Goal: Task Accomplishment & Management: Complete application form

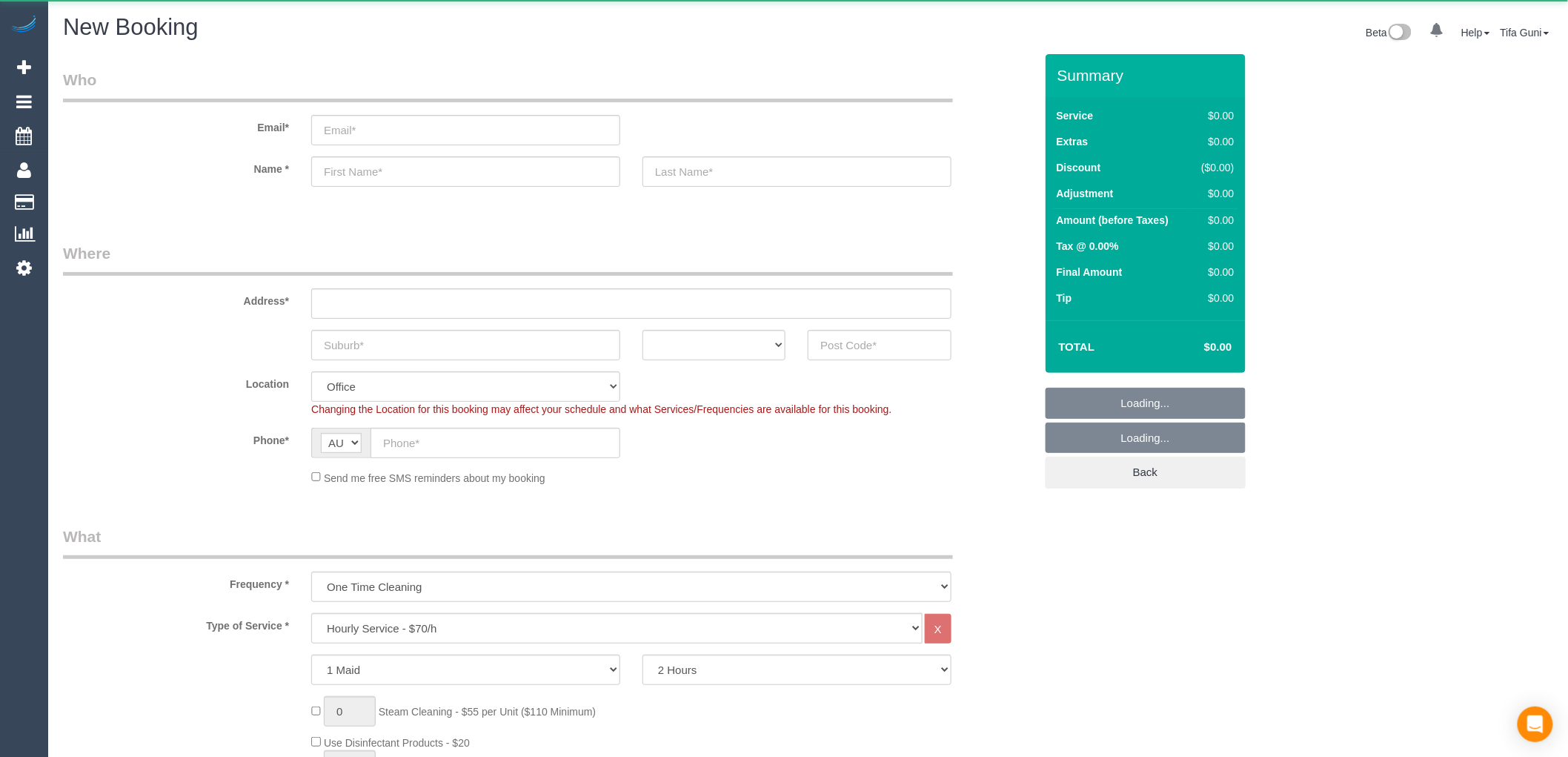
select select "object:813"
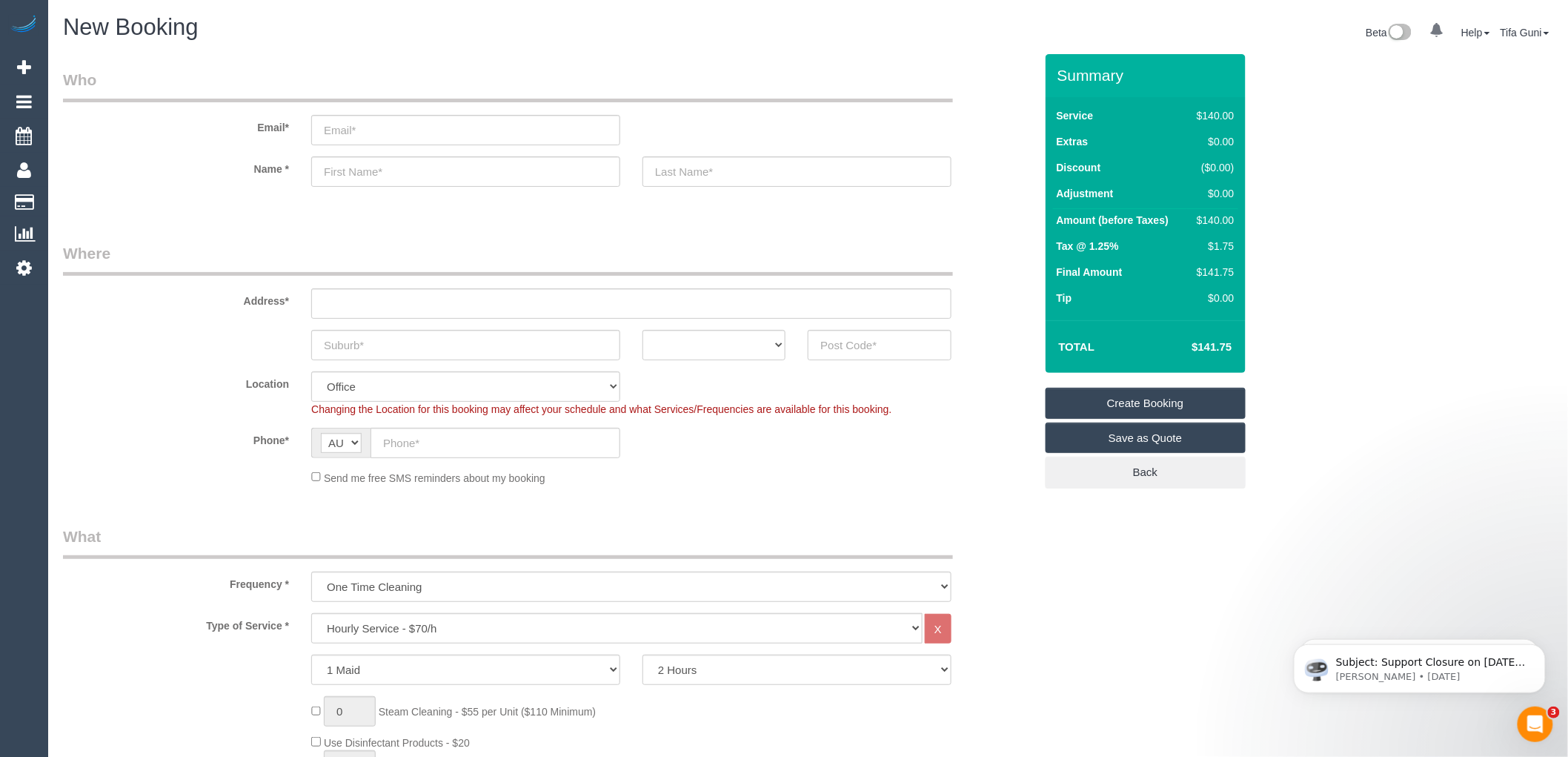
click at [757, 354] on select "ACT [GEOGRAPHIC_DATA] NT [GEOGRAPHIC_DATA] SA TAS [GEOGRAPHIC_DATA] [GEOGRAPHIC…" at bounding box center [713, 345] width 143 height 31
select select "VIC"
click at [642, 330] on select "ACT [GEOGRAPHIC_DATA] NT [GEOGRAPHIC_DATA] SA TAS [GEOGRAPHIC_DATA] [GEOGRAPHIC…" at bounding box center [713, 345] width 143 height 31
click at [374, 307] on input "text" at bounding box center [631, 304] width 640 height 31
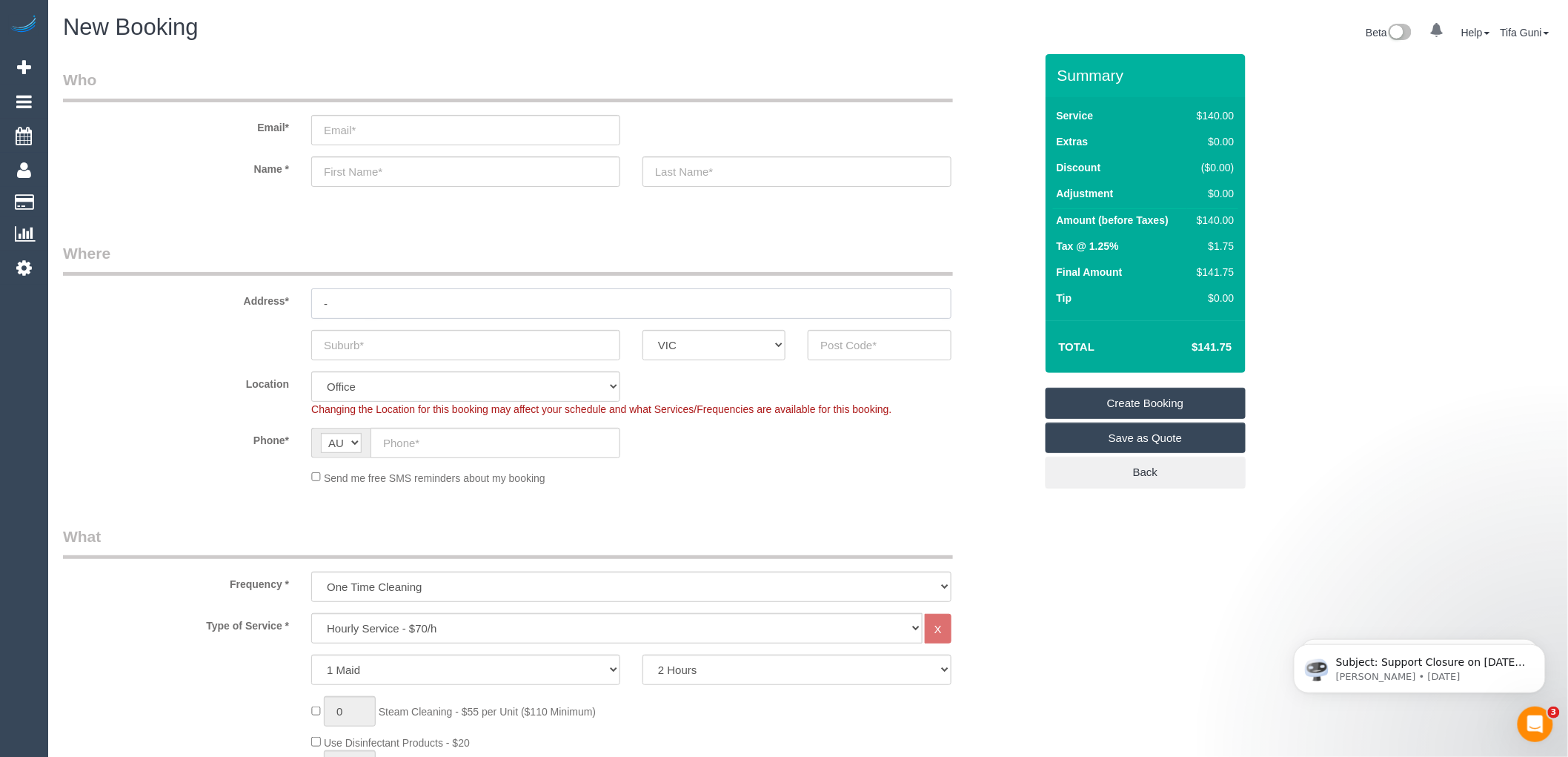
type input "-"
click at [839, 343] on input "text" at bounding box center [879, 345] width 143 height 31
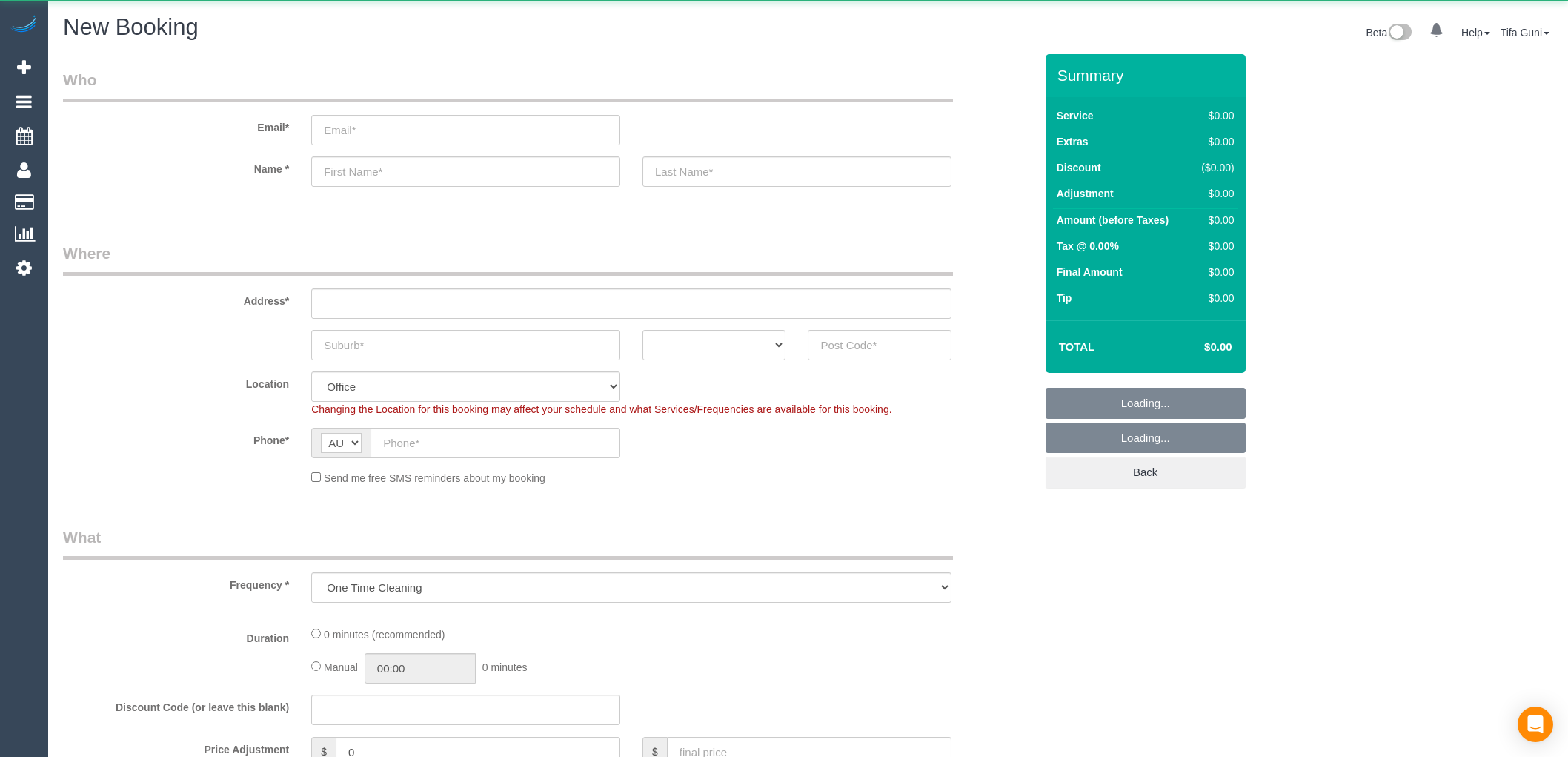
select select "object:813"
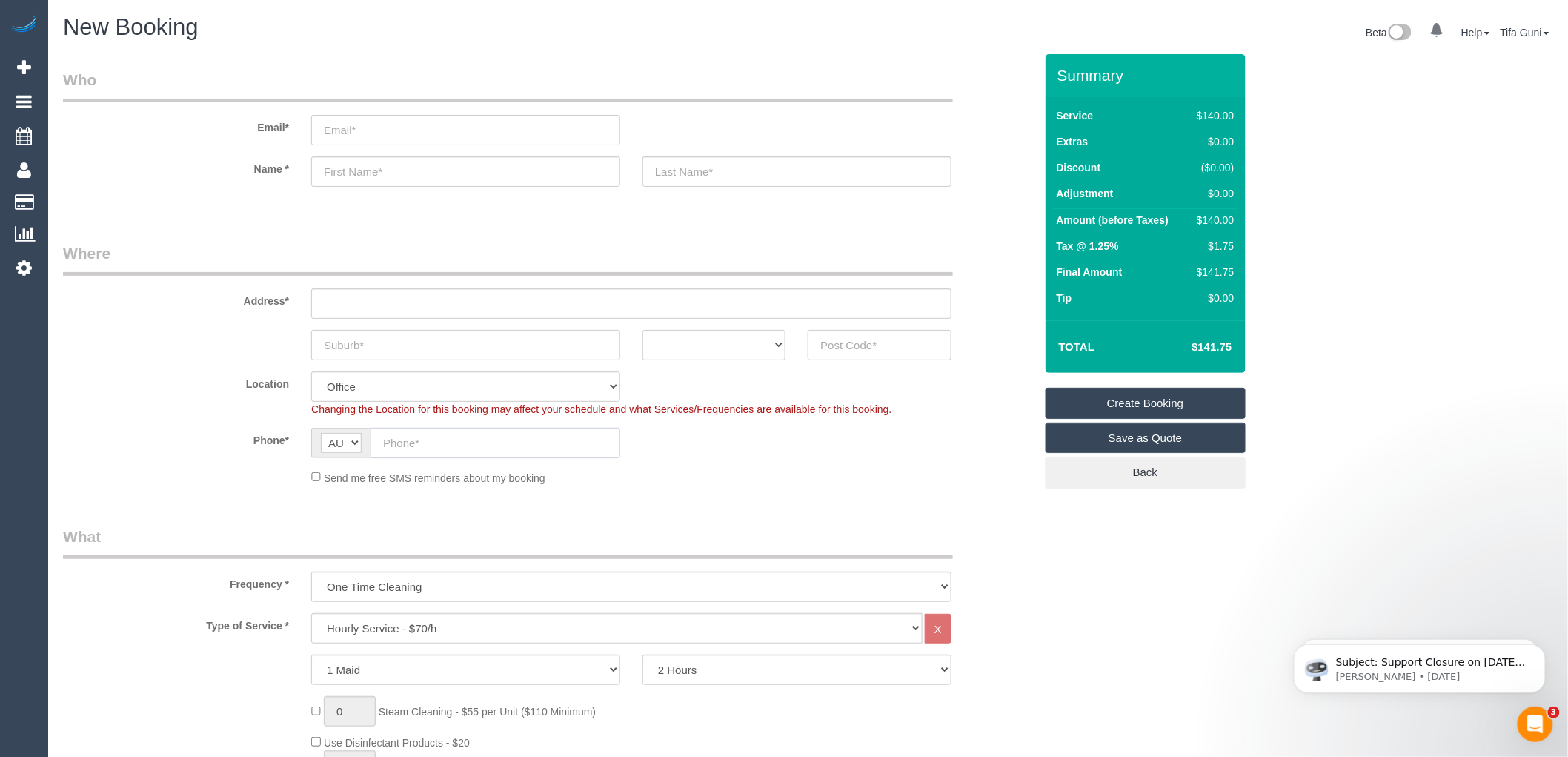
click at [422, 441] on input "text" at bounding box center [495, 443] width 250 height 31
paste input "61 409 949 329"
drag, startPoint x: 395, startPoint y: 446, endPoint x: 380, endPoint y: 439, distance: 16.6
click at [380, 439] on input "61 409 949 329" at bounding box center [495, 443] width 250 height 31
type input "0409 949 329"
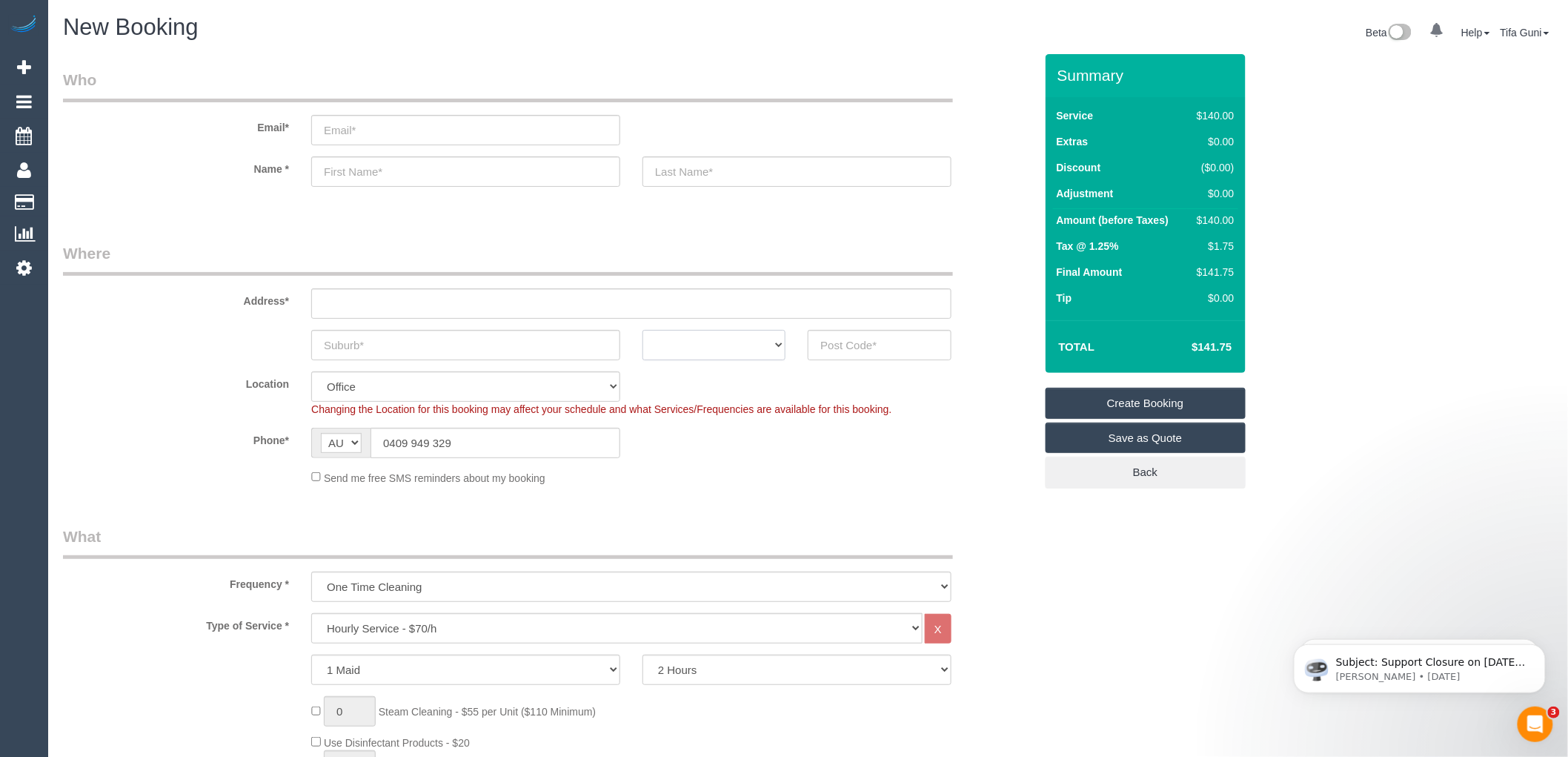
click at [764, 343] on select "ACT [GEOGRAPHIC_DATA] NT [GEOGRAPHIC_DATA] SA TAS [GEOGRAPHIC_DATA] [GEOGRAPHIC…" at bounding box center [713, 345] width 143 height 31
select select "VIC"
click at [642, 330] on select "ACT [GEOGRAPHIC_DATA] NT [GEOGRAPHIC_DATA] SA TAS [GEOGRAPHIC_DATA] [GEOGRAPHIC…" at bounding box center [713, 345] width 143 height 31
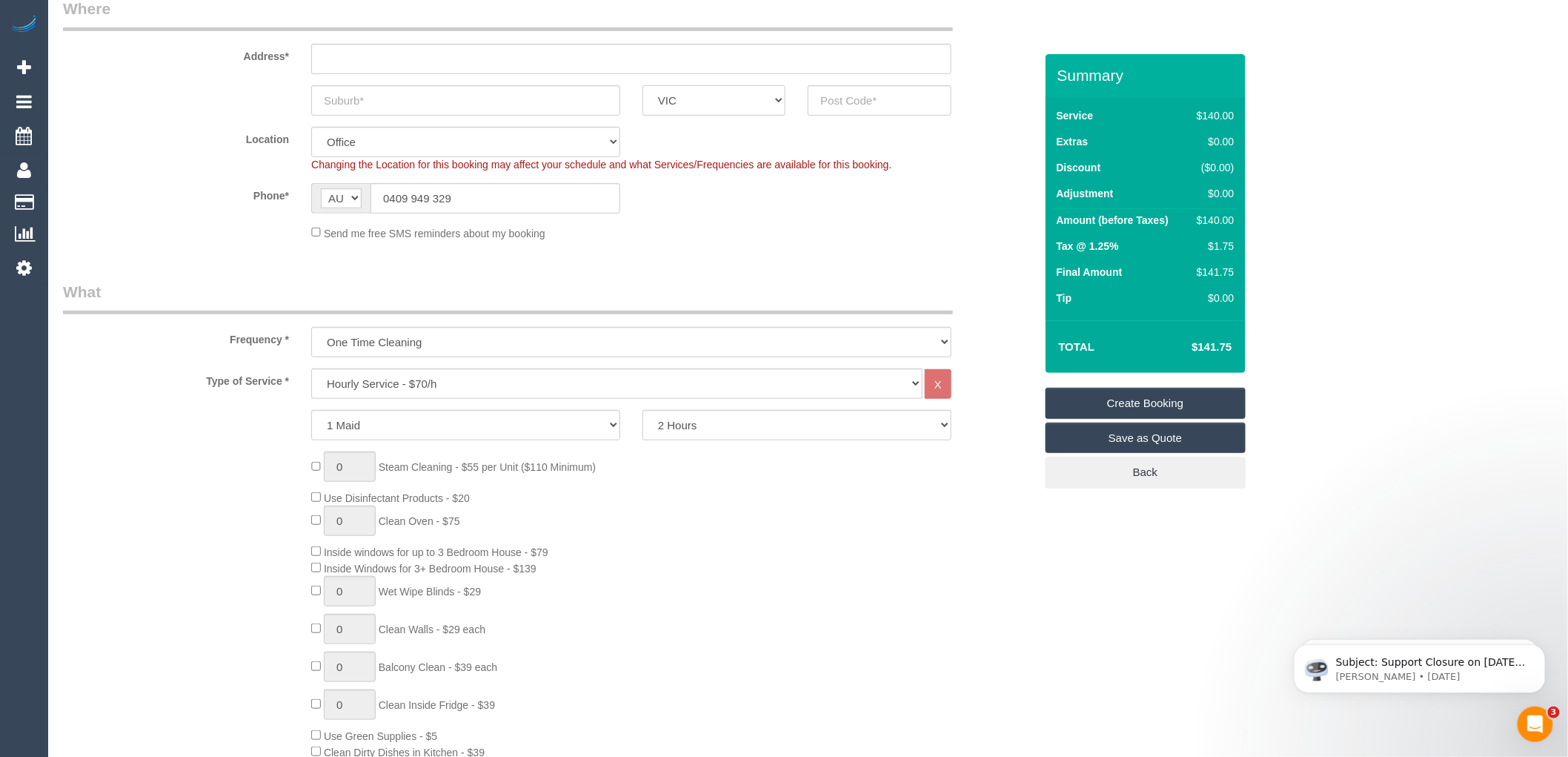
scroll to position [247, 0]
click at [387, 386] on select "Hourly Service - $70/h Hourly Service - $65/h Hourly Service - $60/h Hourly Ser…" at bounding box center [616, 381] width 611 height 31
select select "211"
click at [311, 367] on select "Hourly Service - $70/h Hourly Service - $65/h Hourly Service - $60/h Hourly Ser…" at bounding box center [616, 381] width 611 height 31
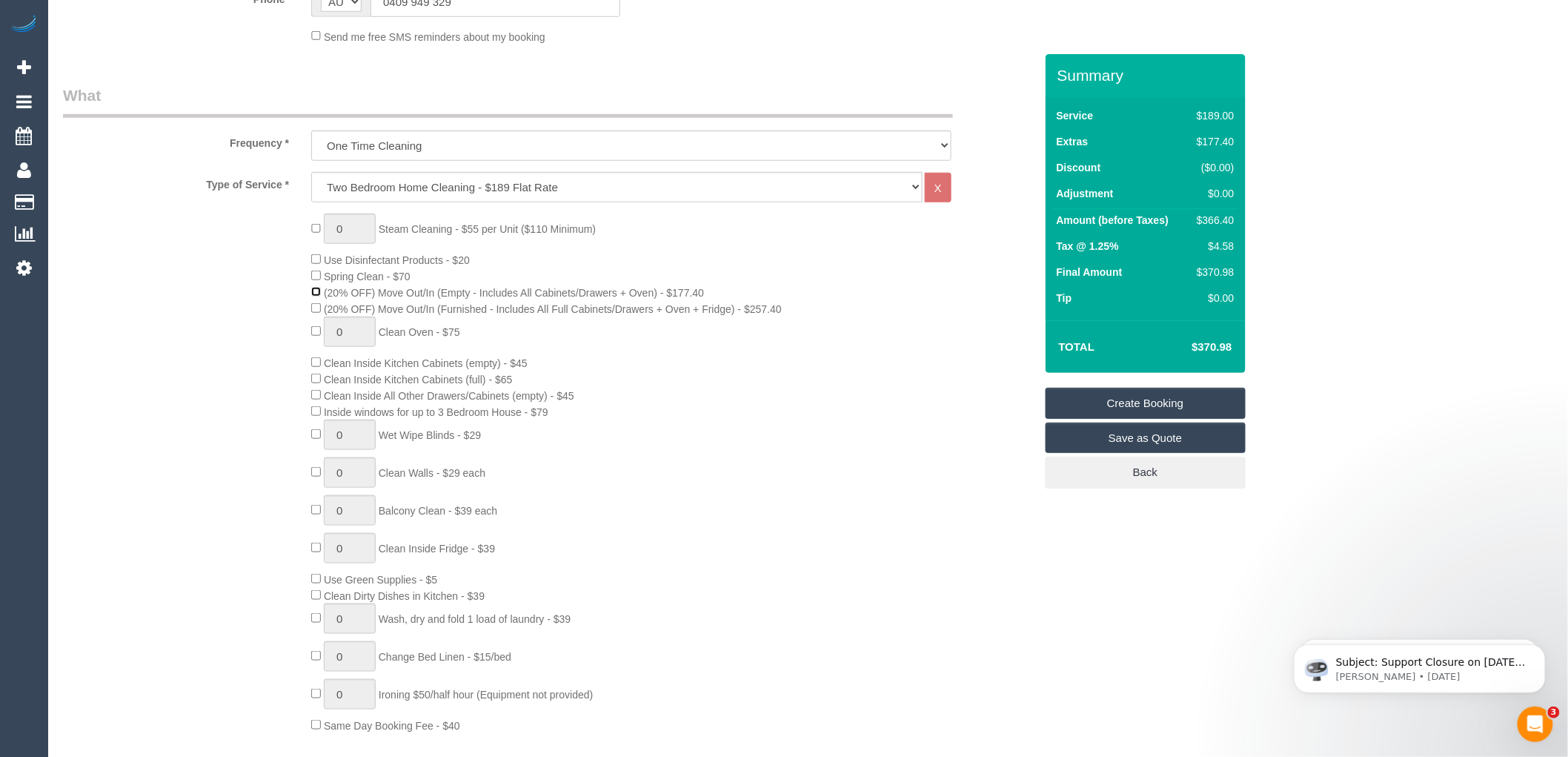
scroll to position [412, 0]
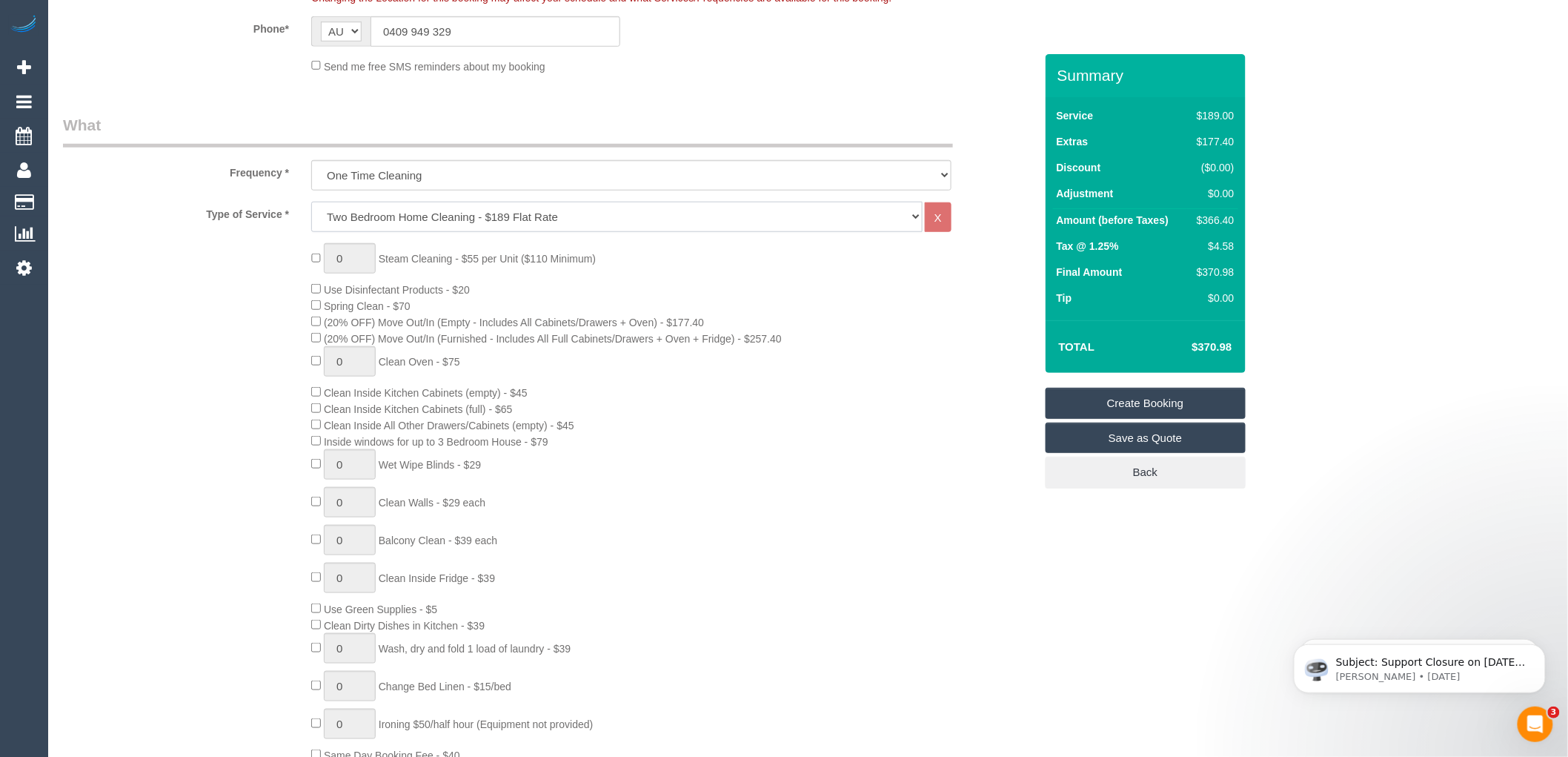
click at [409, 213] on select "Hourly Service - $70/h Hourly Service - $65/h Hourly Service - $60/h Hourly Ser…" at bounding box center [616, 217] width 611 height 31
click at [311, 202] on select "Hourly Service - $70/h Hourly Service - $65/h Hourly Service - $60/h Hourly Ser…" at bounding box center [616, 217] width 611 height 31
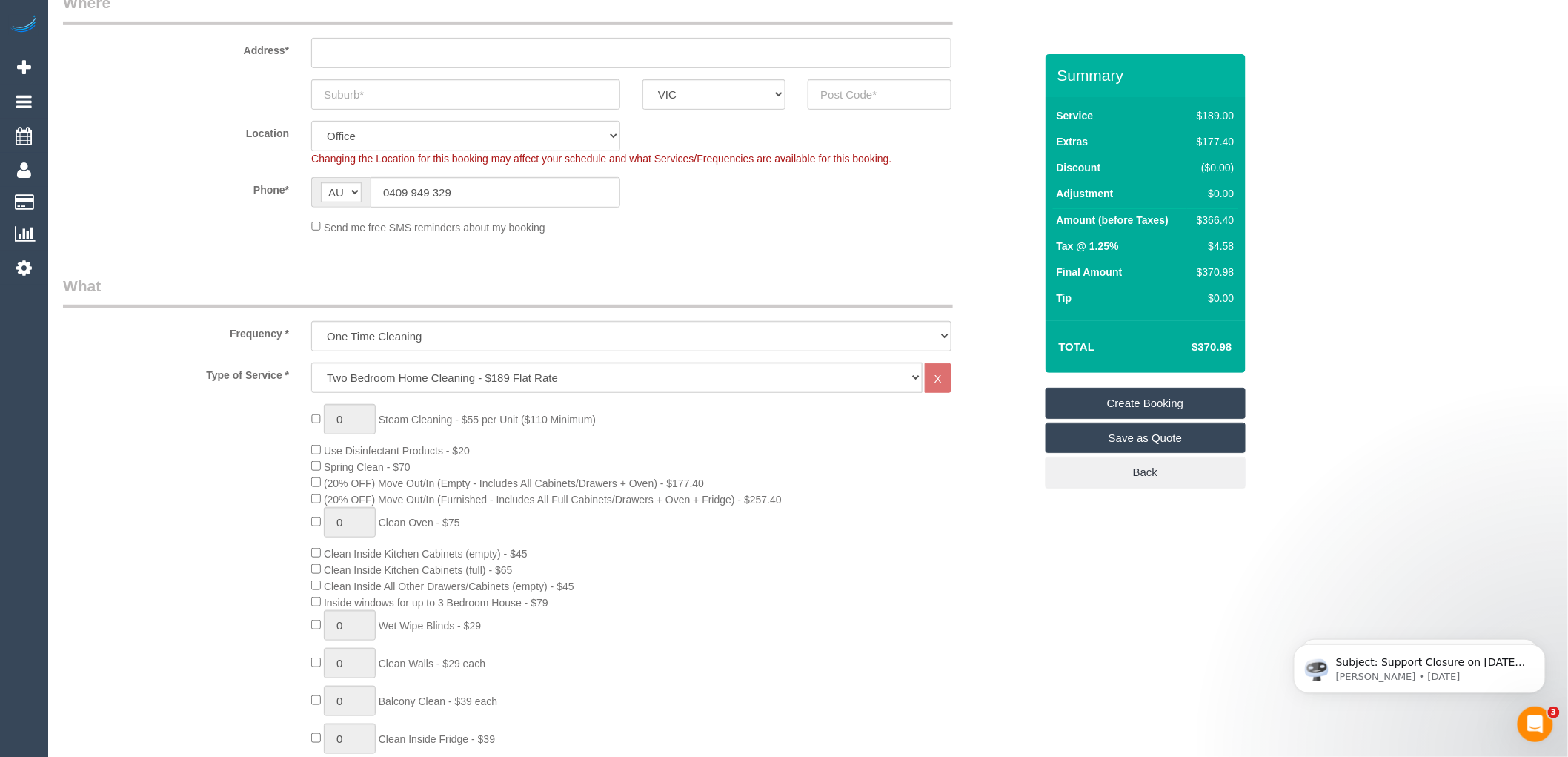
scroll to position [0, 0]
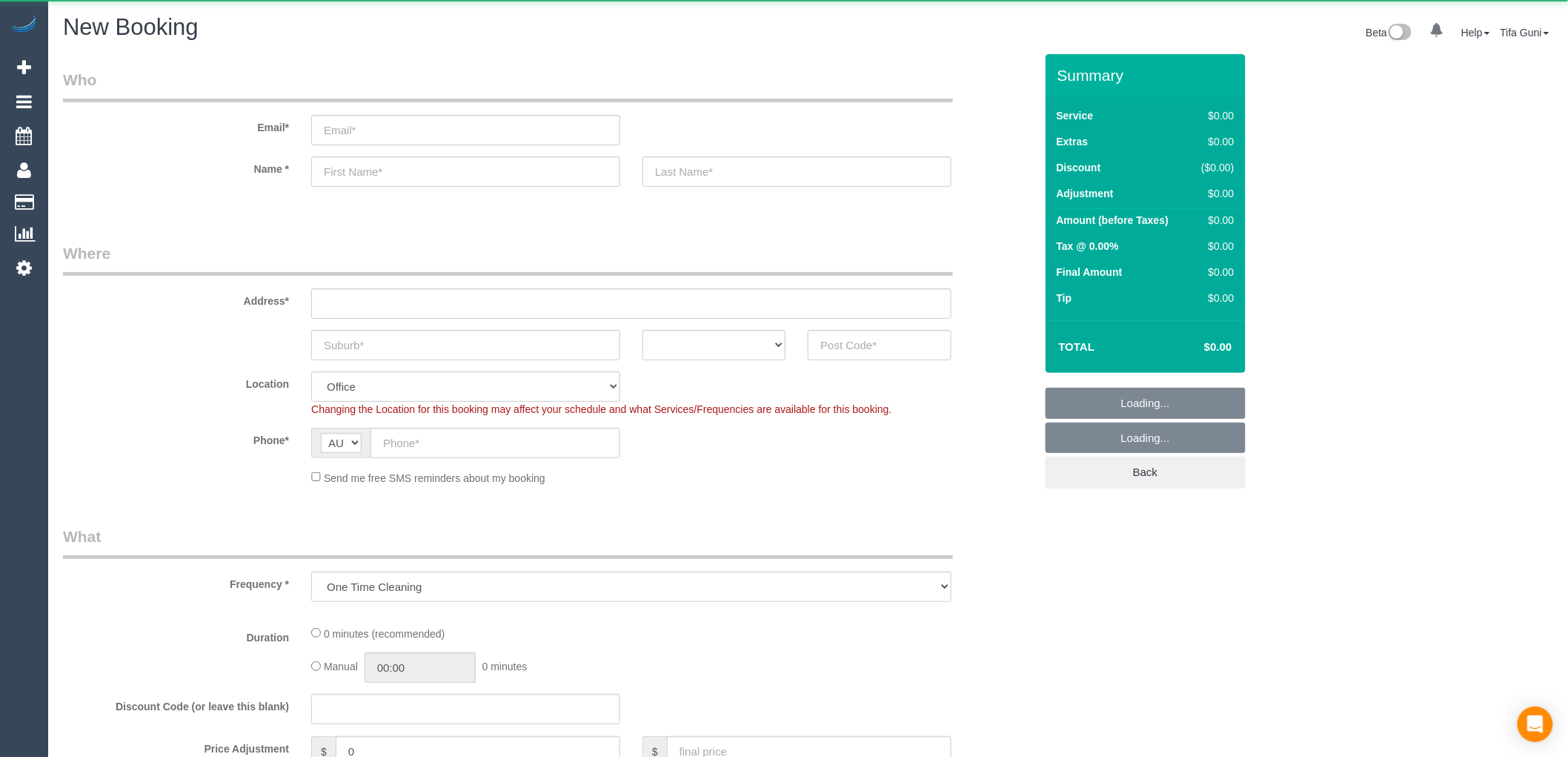
select select "object:813"
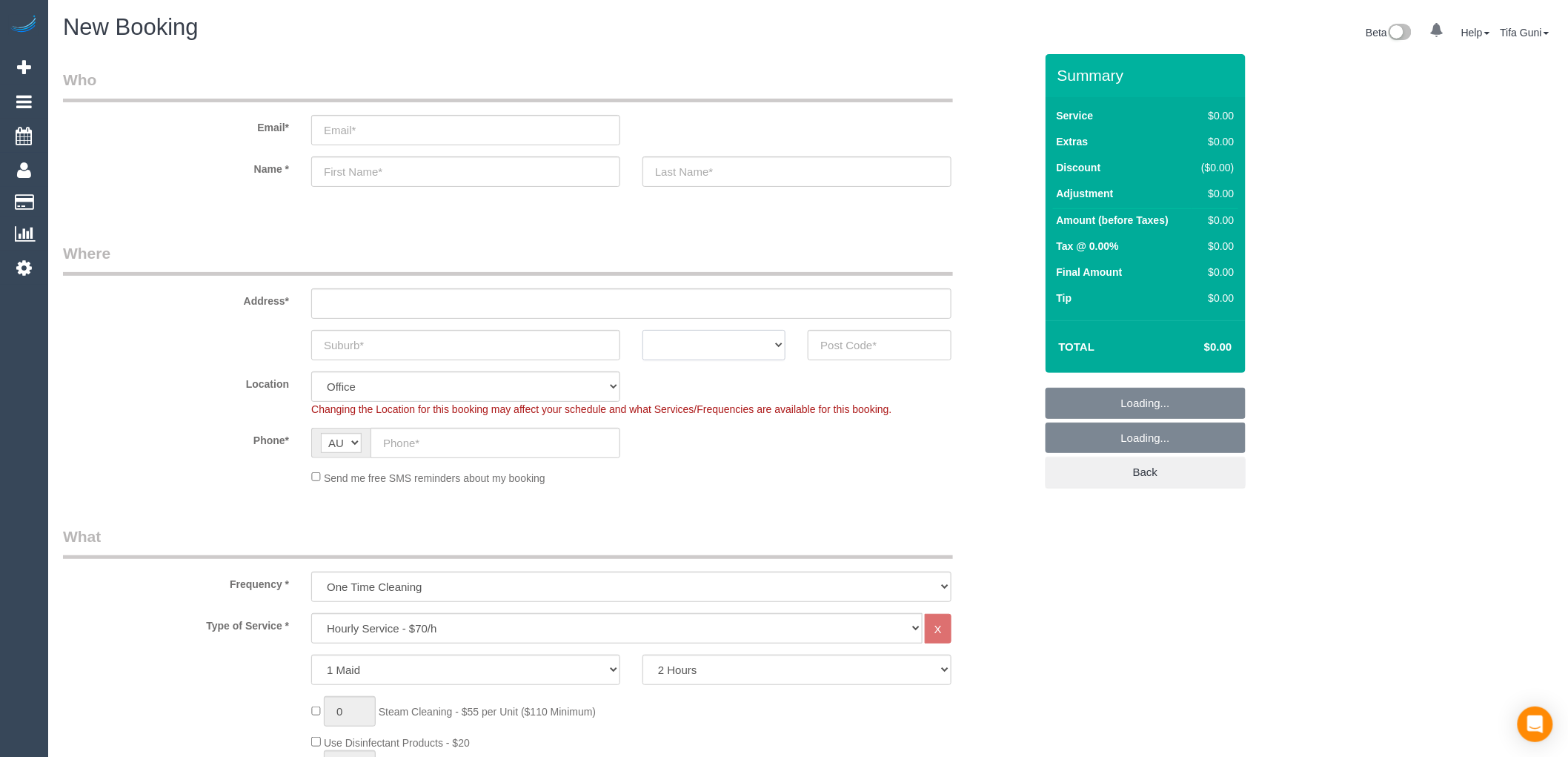
click at [722, 357] on select "ACT [GEOGRAPHIC_DATA] NT [GEOGRAPHIC_DATA] SA TAS [GEOGRAPHIC_DATA] [GEOGRAPHIC…" at bounding box center [713, 345] width 143 height 31
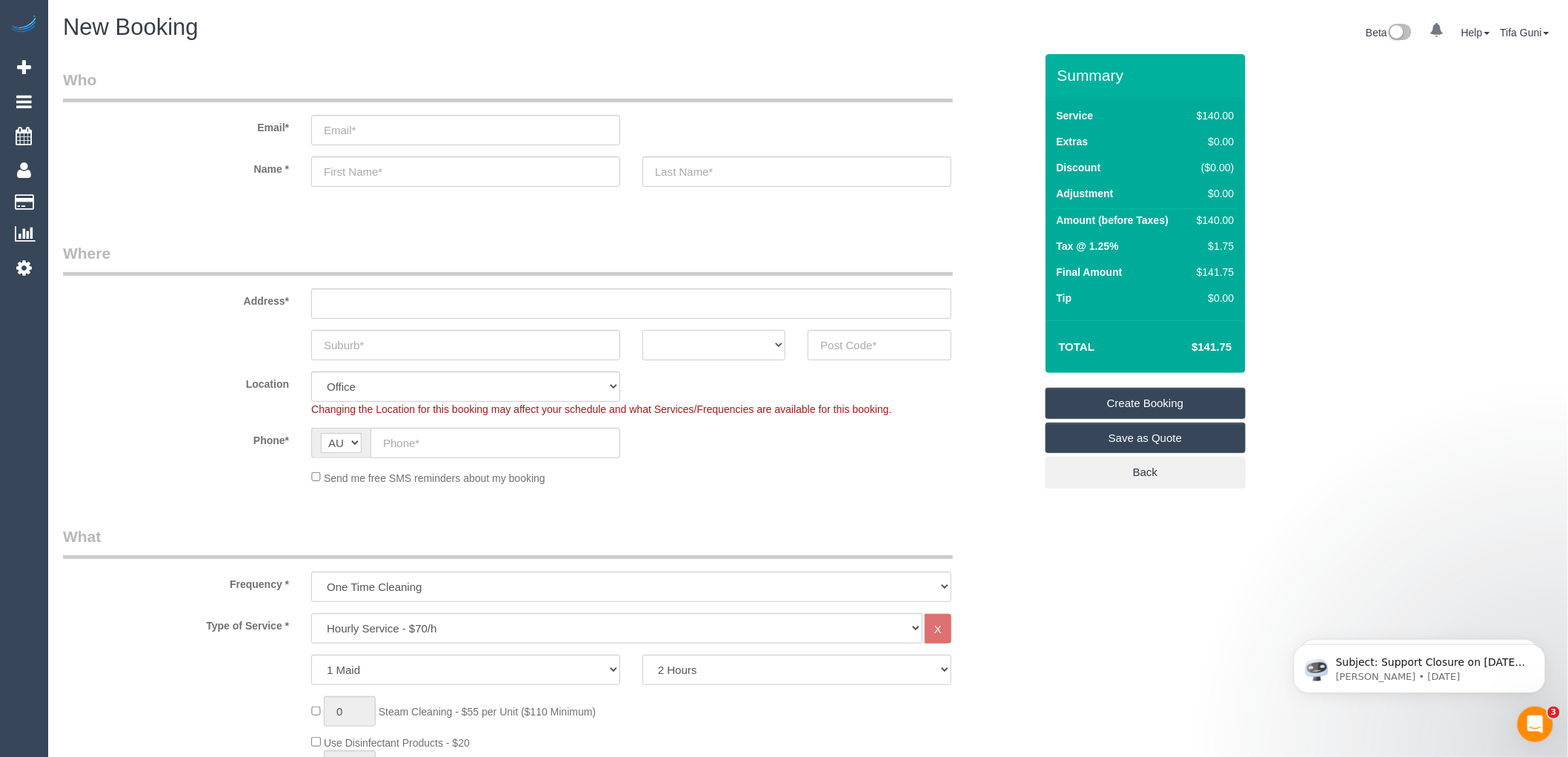
select select "VIC"
click at [642, 330] on select "ACT [GEOGRAPHIC_DATA] NT [GEOGRAPHIC_DATA] SA TAS [GEOGRAPHIC_DATA] [GEOGRAPHIC…" at bounding box center [713, 345] width 143 height 31
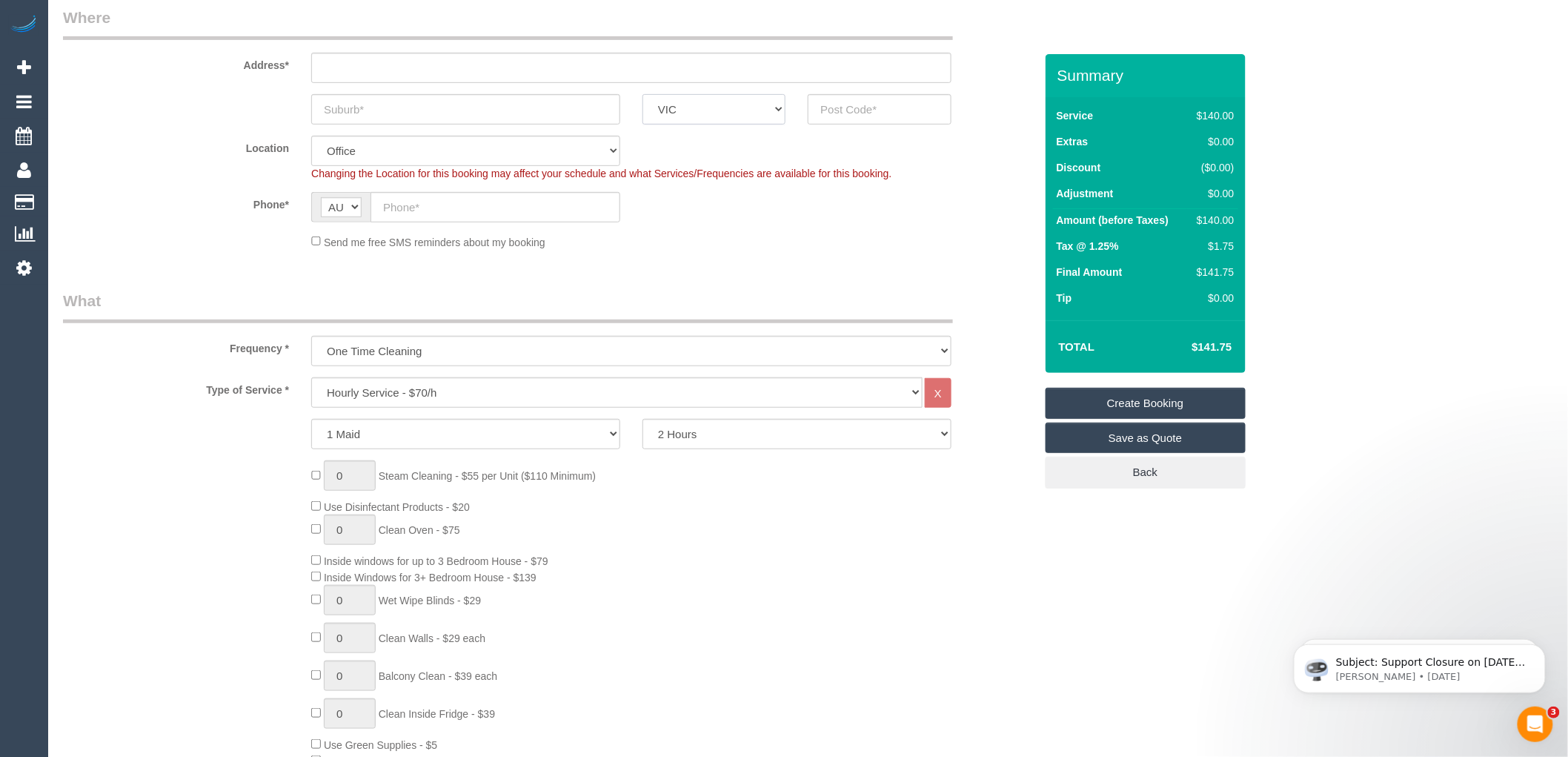
scroll to position [247, 0]
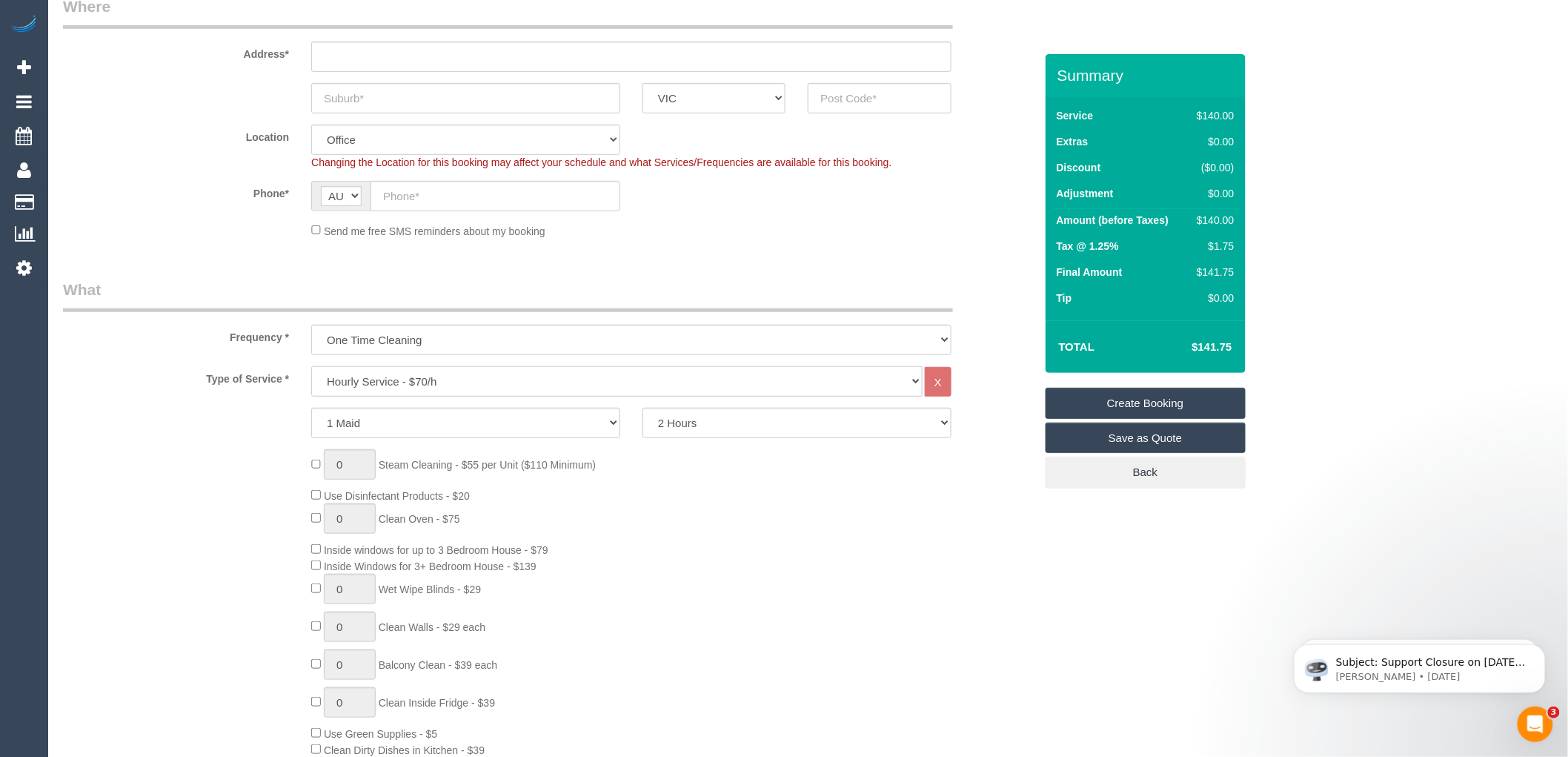
click at [399, 379] on select "Hourly Service - $70/h Hourly Service - $65/h Hourly Service - $60/h Hourly Ser…" at bounding box center [616, 381] width 611 height 31
select select "213"
click at [311, 367] on select "Hourly Service - $70/h Hourly Service - $65/h Hourly Service - $60/h Hourly Ser…" at bounding box center [616, 381] width 611 height 31
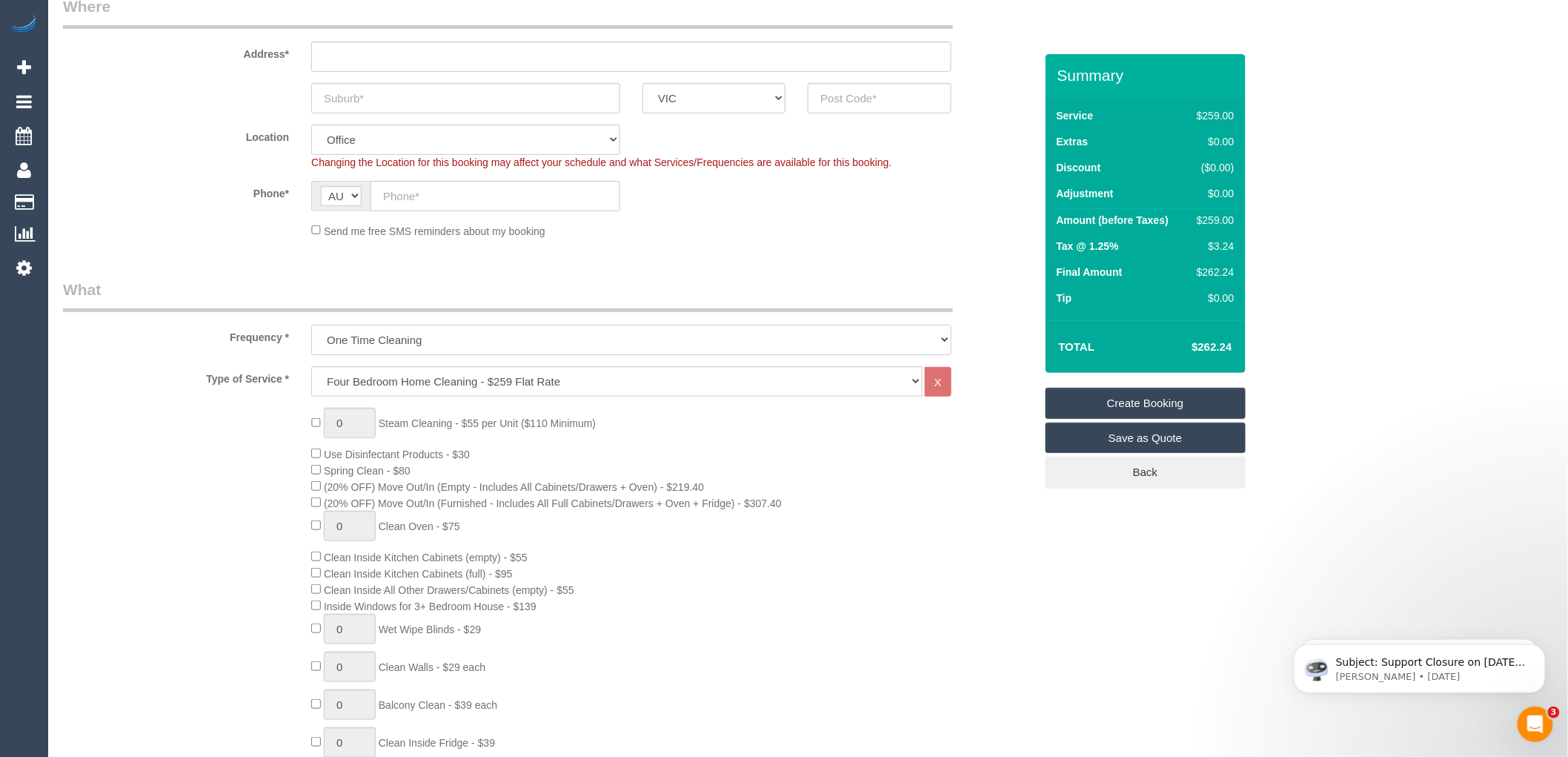
click at [472, 336] on select "One Time Cleaning Weekly - 10% Off - 10.00% (0% for the First Booking) Fortnigh…" at bounding box center [631, 340] width 640 height 31
select select "object:817"
click at [311, 325] on select "One Time Cleaning Weekly - 10% Off - 10.00% (0% for the First Booking) Fortnigh…" at bounding box center [631, 340] width 640 height 31
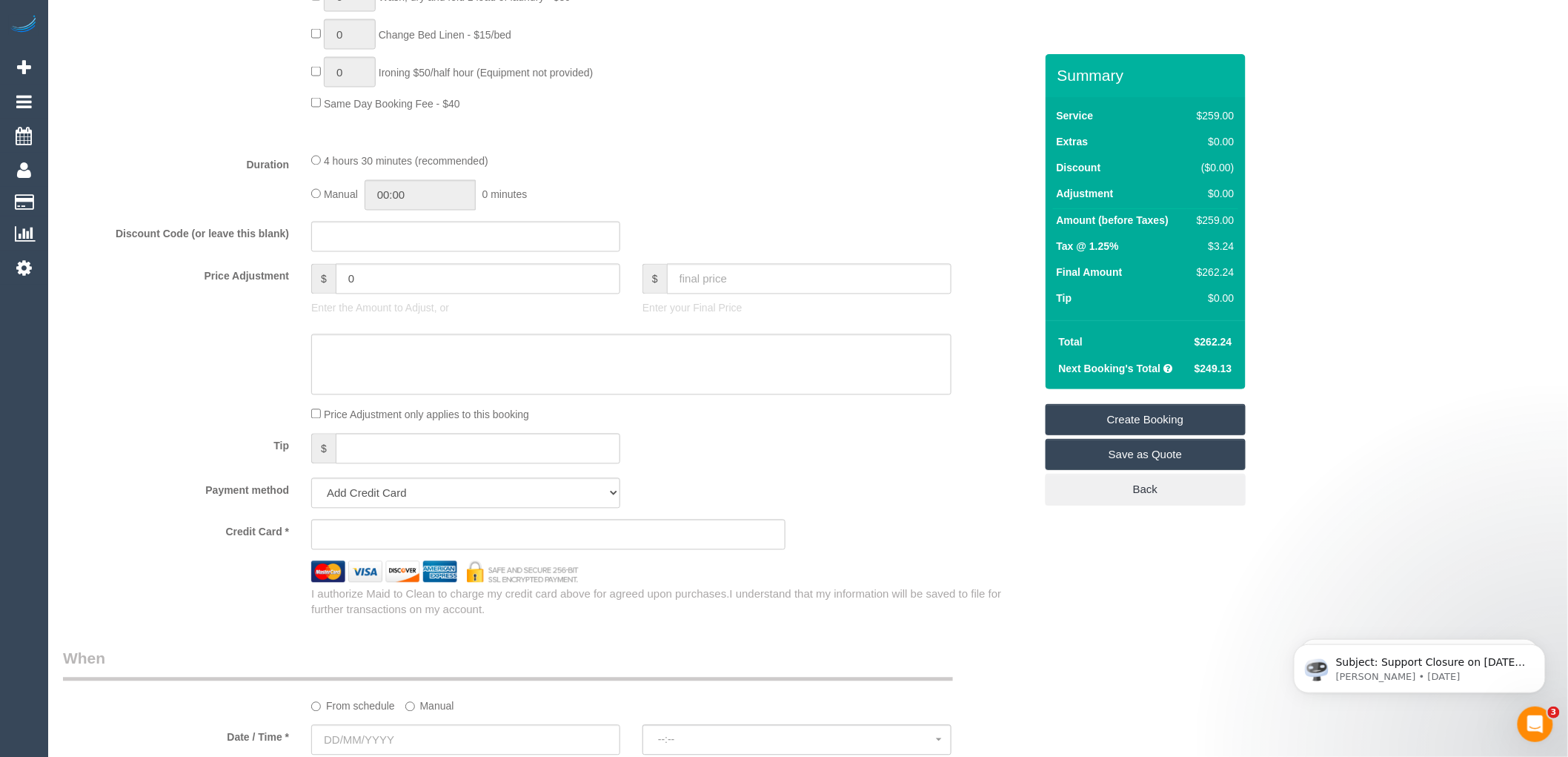
scroll to position [1153, 0]
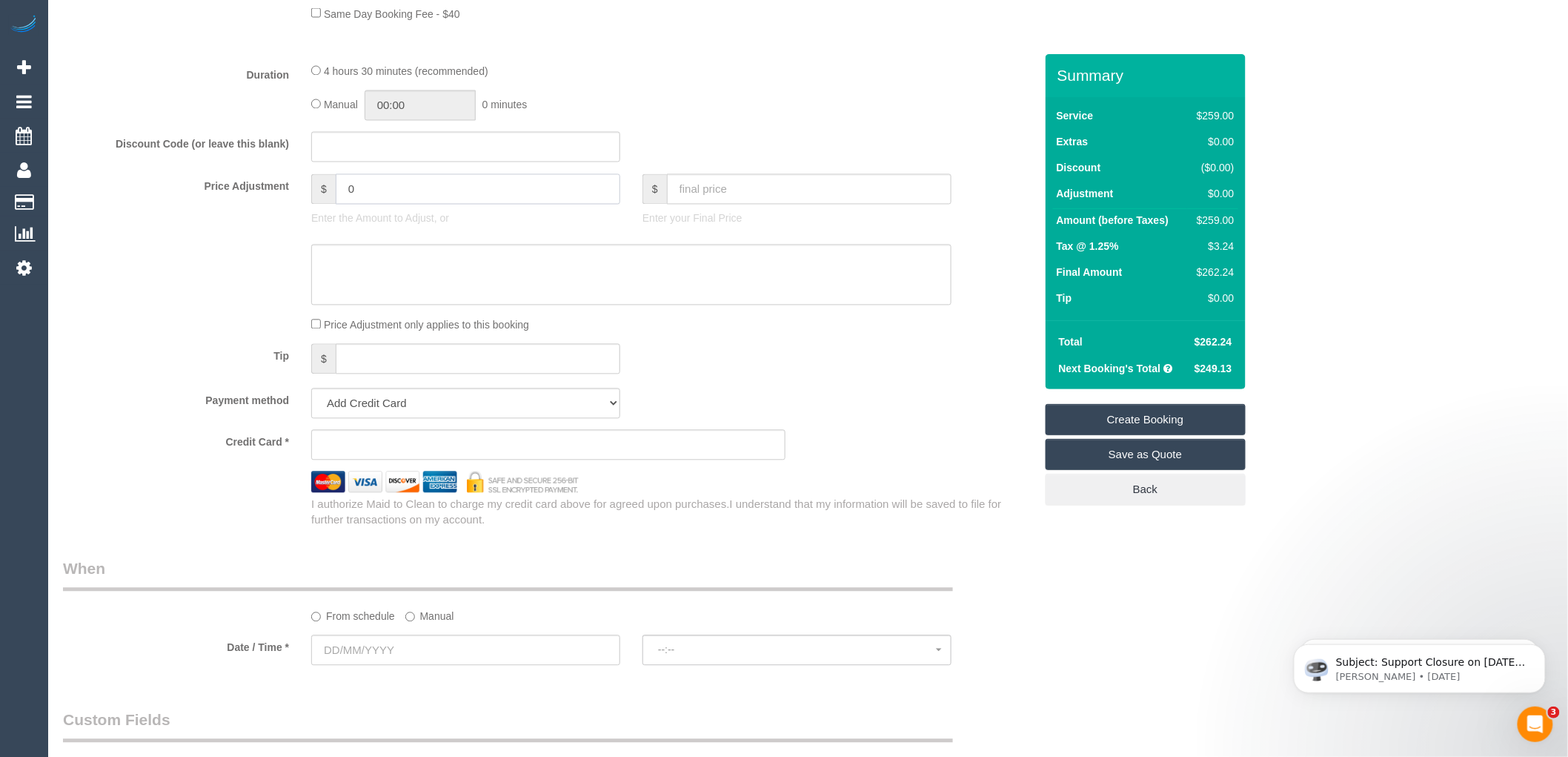
click at [368, 200] on input "0" at bounding box center [478, 190] width 285 height 31
type input "-40"
click at [823, 97] on div "4 hours 30 minutes (recommended) Manual 00:00 0 minutes" at bounding box center [631, 92] width 662 height 58
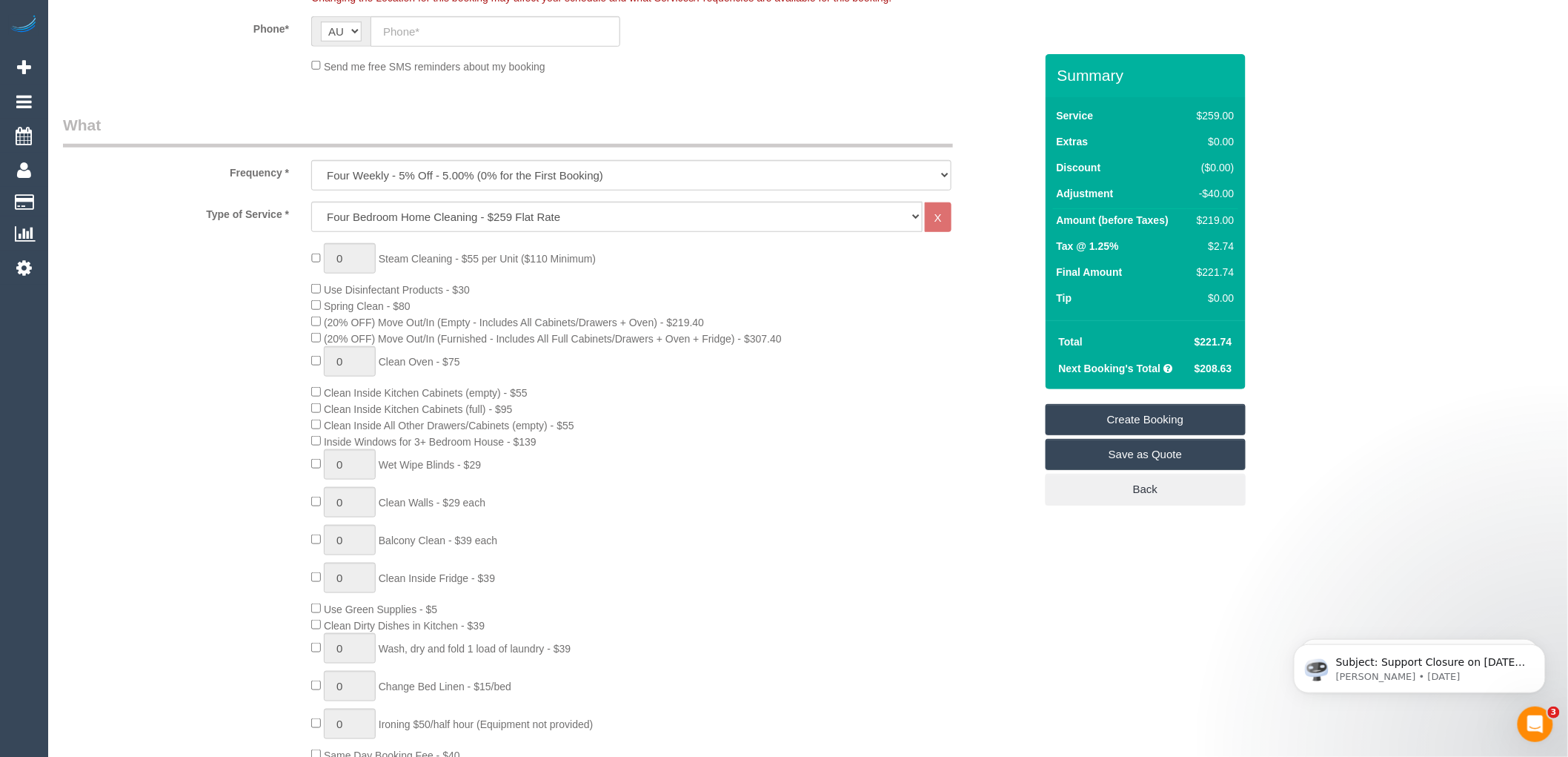
scroll to position [329, 0]
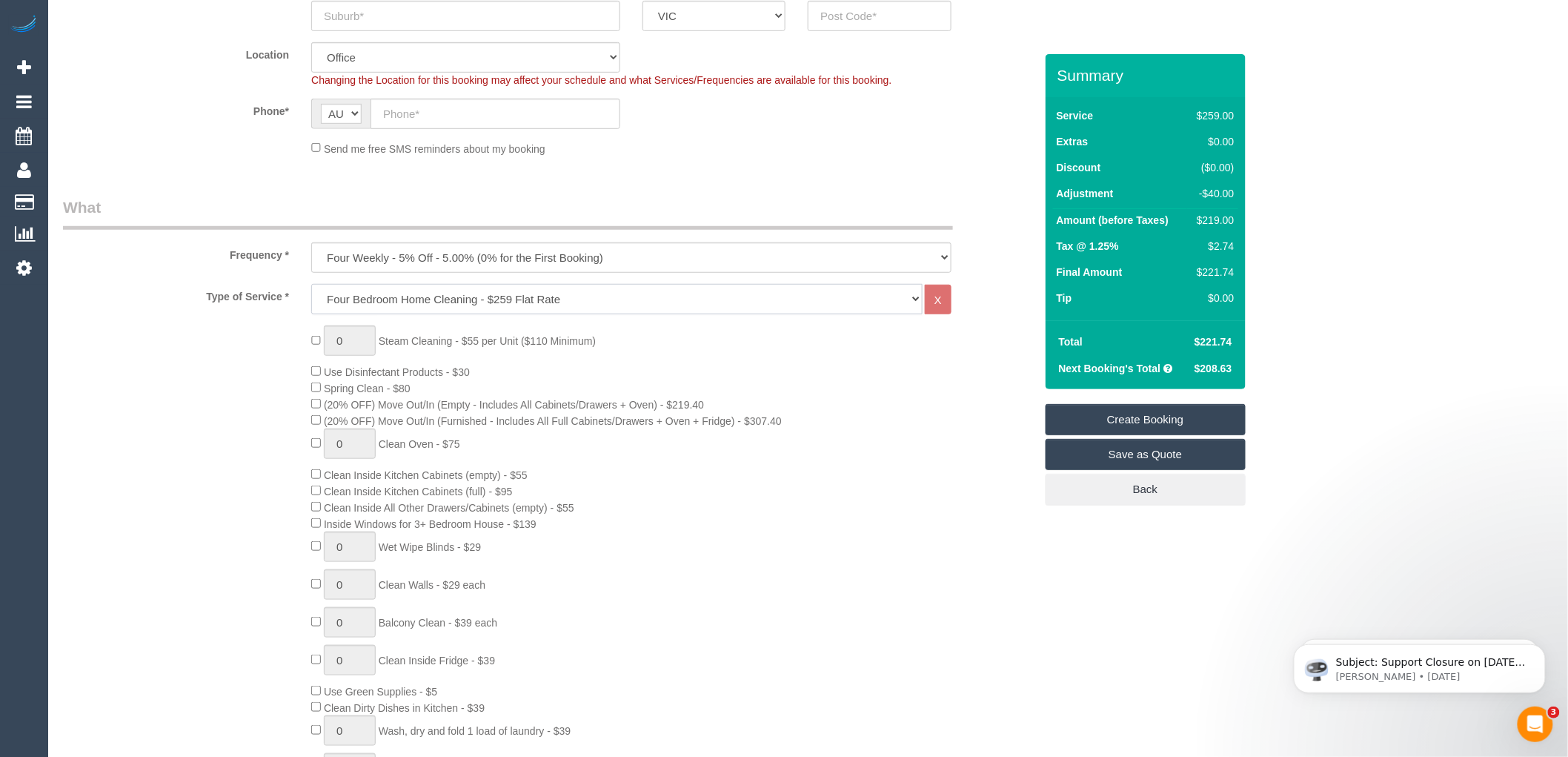
click at [643, 298] on select "Hourly Service - $70/h Hourly Service - $65/h Hourly Service - $60/h Hourly Ser…" at bounding box center [616, 299] width 611 height 31
select select "209"
click at [311, 285] on select "Hourly Service - $70/h Hourly Service - $65/h Hourly Service - $60/h Hourly Ser…" at bounding box center [616, 299] width 611 height 31
select select "1"
select select "120"
